Goal: Obtain resource: Download file/media

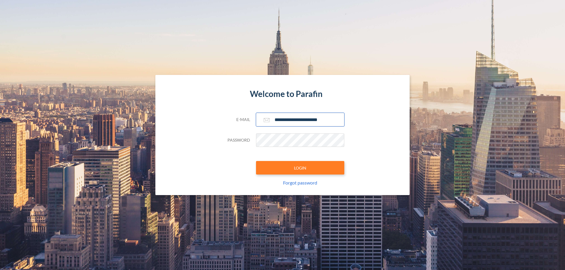
type input "**********"
click at [300, 168] on button "LOGIN" at bounding box center [300, 168] width 88 height 14
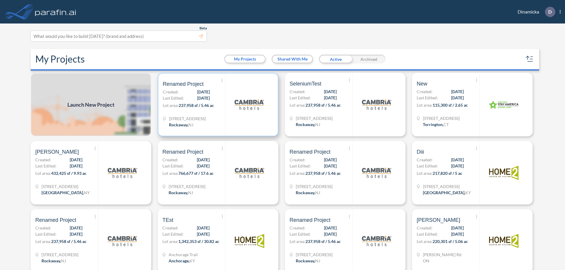
scroll to position [1, 0]
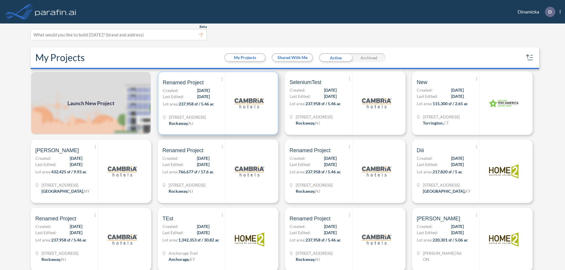
click at [217, 103] on p "Lot area: 237,958 sf / 5.46 ac" at bounding box center [194, 105] width 62 height 9
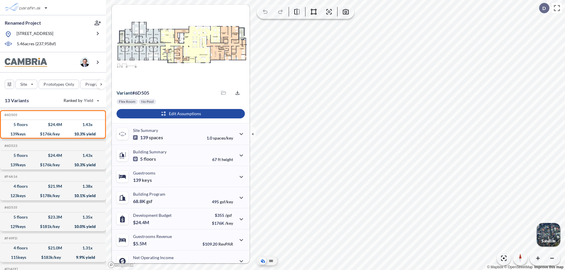
scroll to position [30, 0]
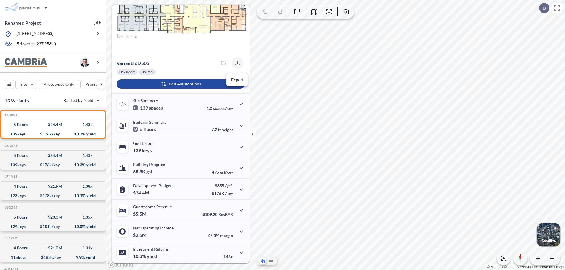
click at [236, 63] on icon "button" at bounding box center [237, 63] width 4 height 4
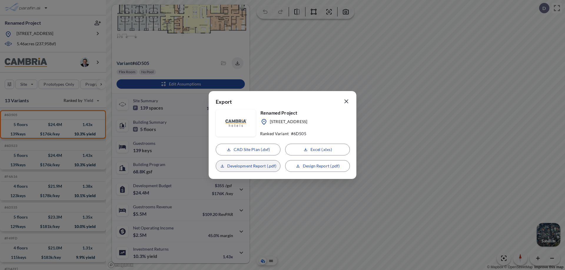
click at [248, 166] on p "Development Report (.pdf)" at bounding box center [251, 166] width 49 height 6
